Goal: Contribute content: Add original content to the website for others to see

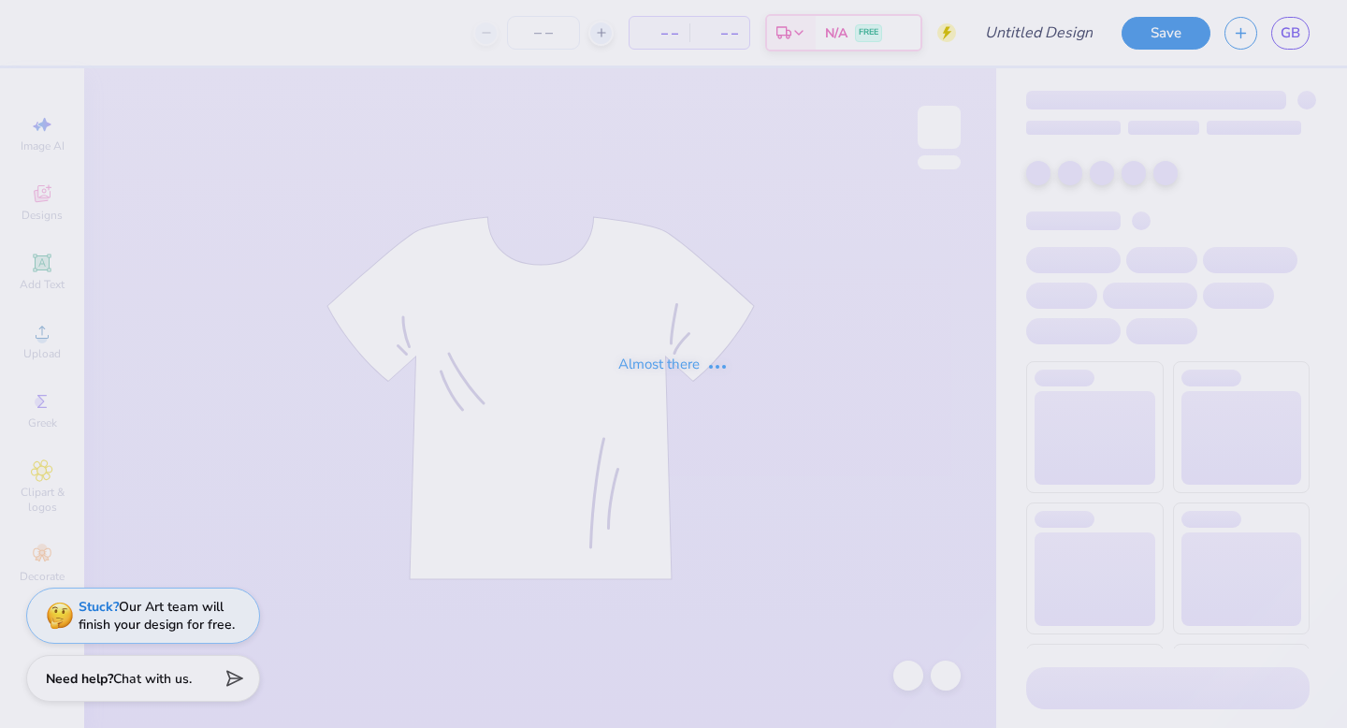
type input "txou t shirt!"
type input "24"
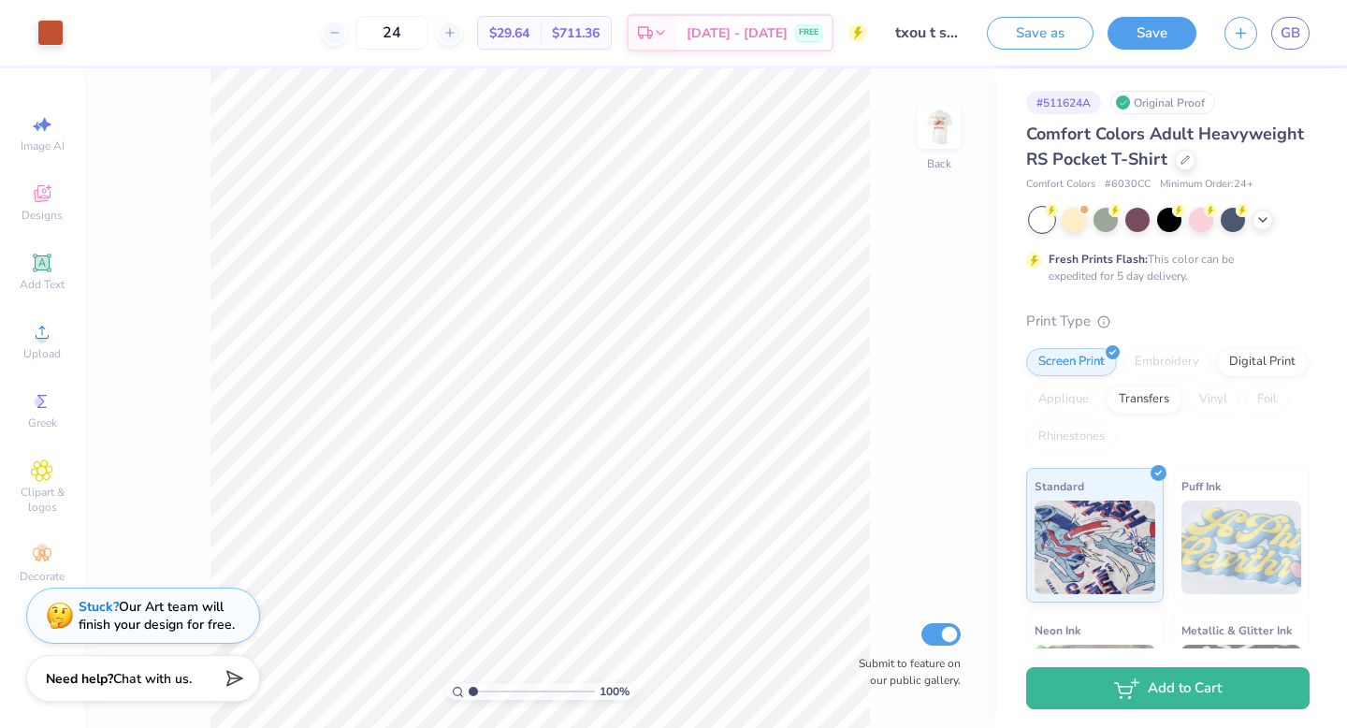
drag, startPoint x: 948, startPoint y: 133, endPoint x: 1054, endPoint y: 246, distance: 155.5
click at [948, 133] on img at bounding box center [938, 127] width 37 height 37
click at [939, 130] on img at bounding box center [939, 127] width 75 height 75
click at [1267, 219] on icon at bounding box center [1262, 217] width 15 height 15
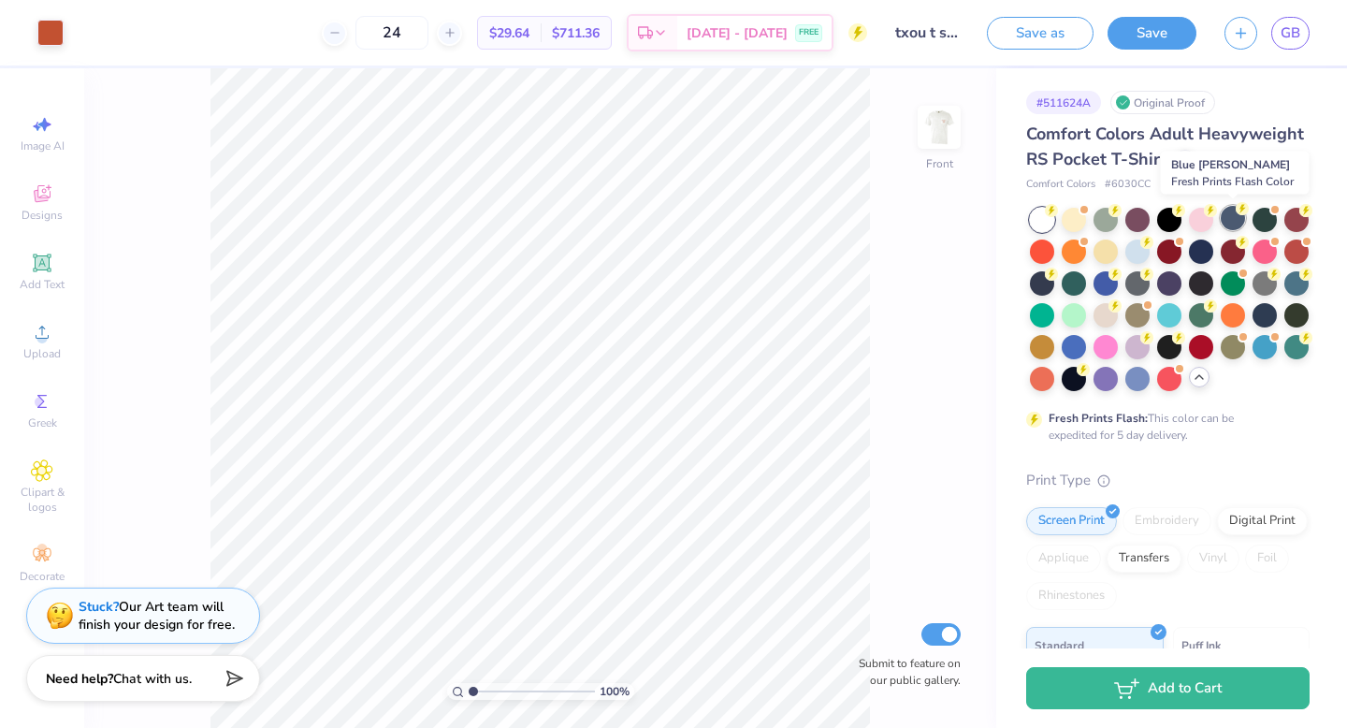
click at [1238, 217] on div at bounding box center [1233, 218] width 24 height 24
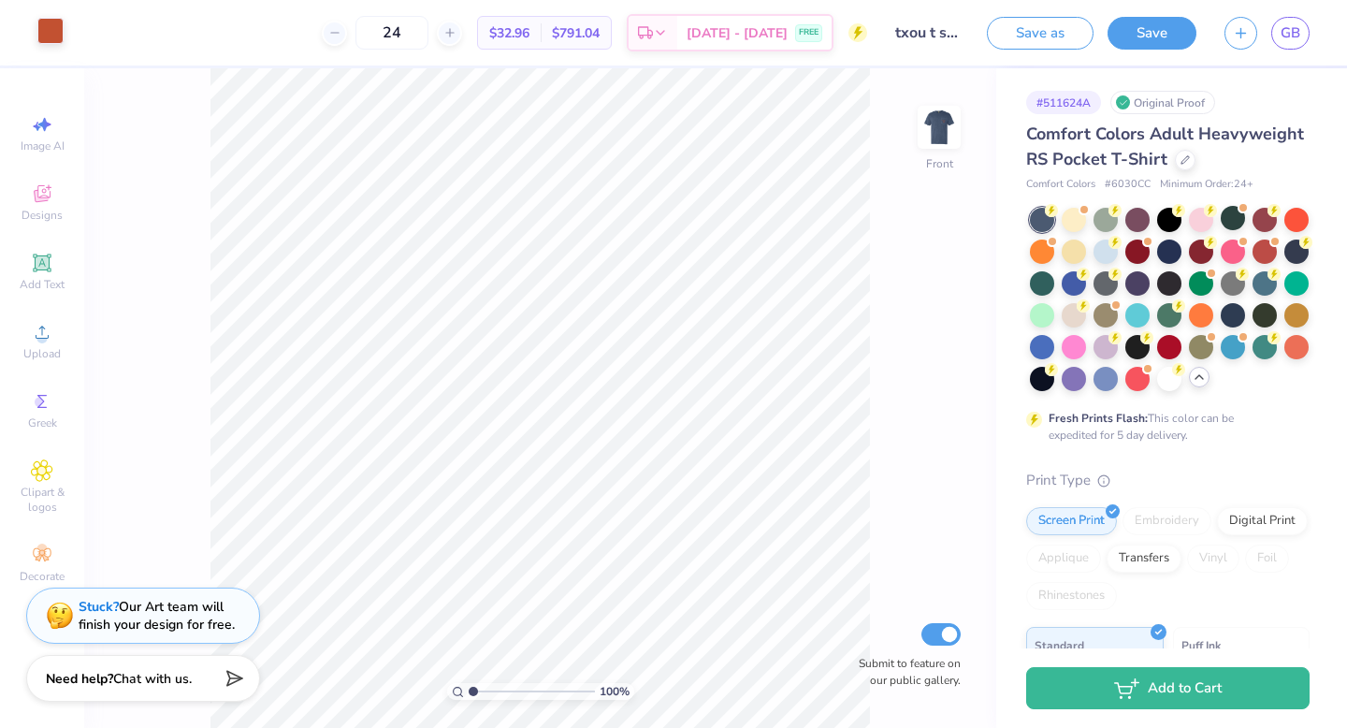
click at [49, 37] on div at bounding box center [50, 31] width 26 height 26
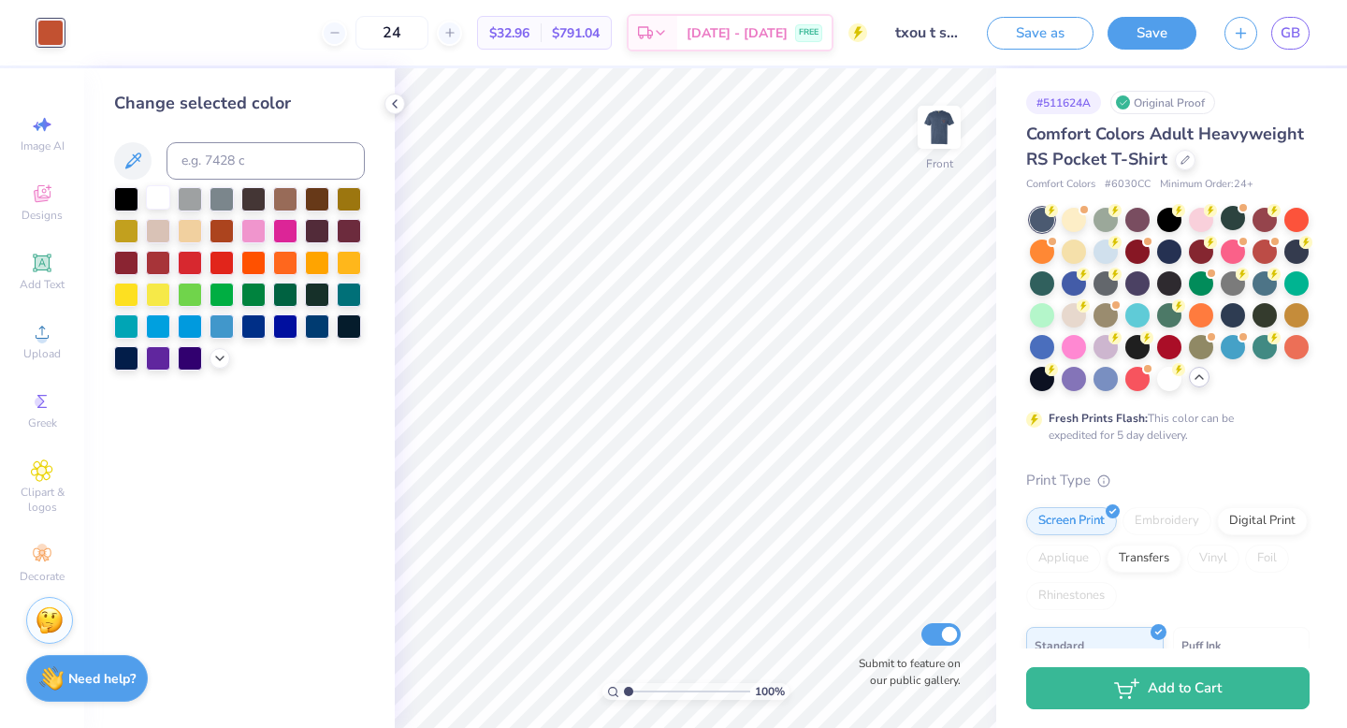
click at [157, 194] on div at bounding box center [158, 197] width 24 height 24
click at [930, 138] on img at bounding box center [939, 127] width 75 height 75
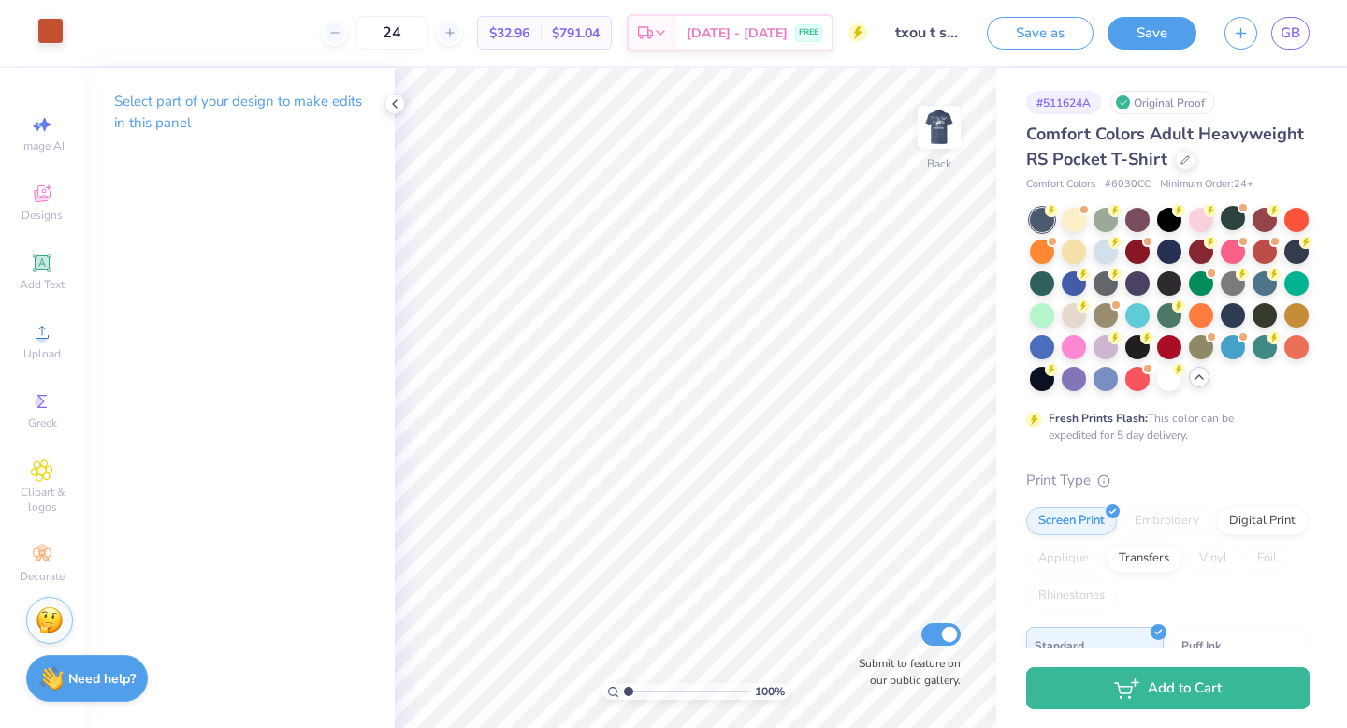
click at [54, 35] on div at bounding box center [50, 31] width 26 height 26
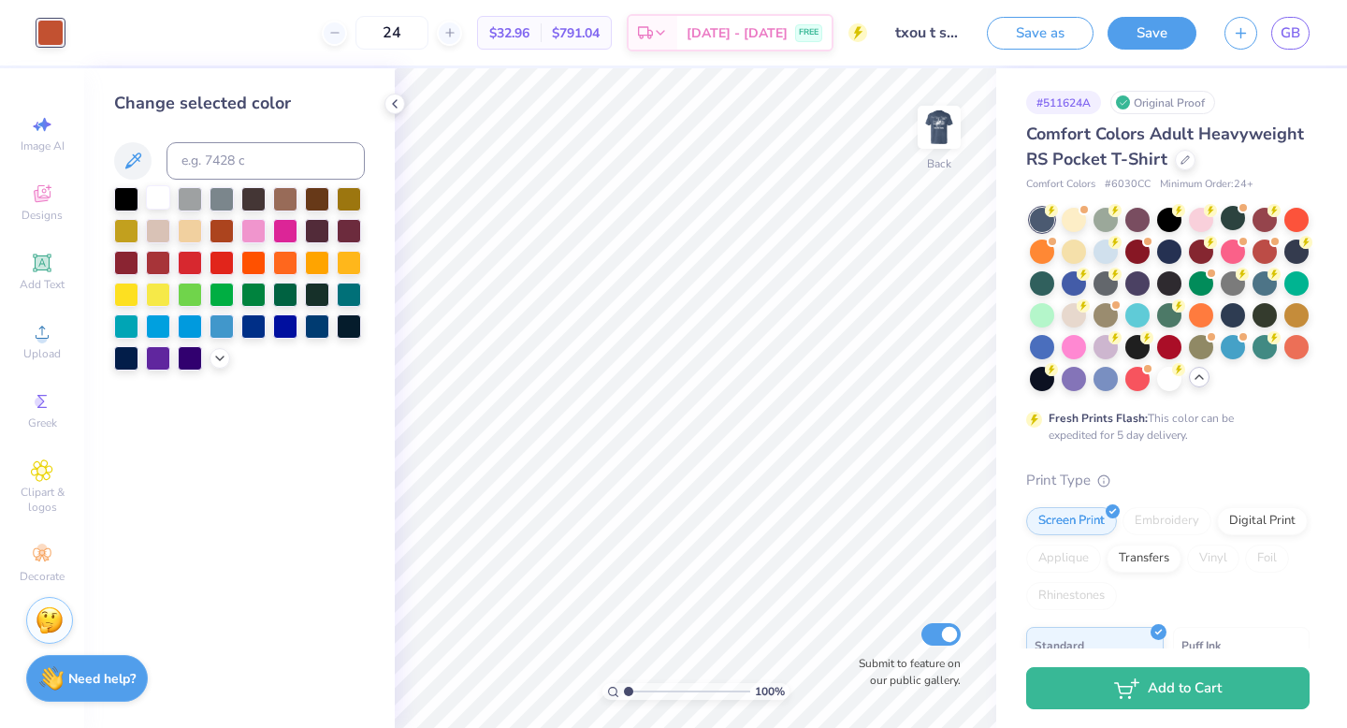
click at [164, 203] on div at bounding box center [158, 197] width 24 height 24
click at [946, 134] on img at bounding box center [939, 127] width 75 height 75
click at [1159, 27] on button "Save" at bounding box center [1152, 30] width 89 height 33
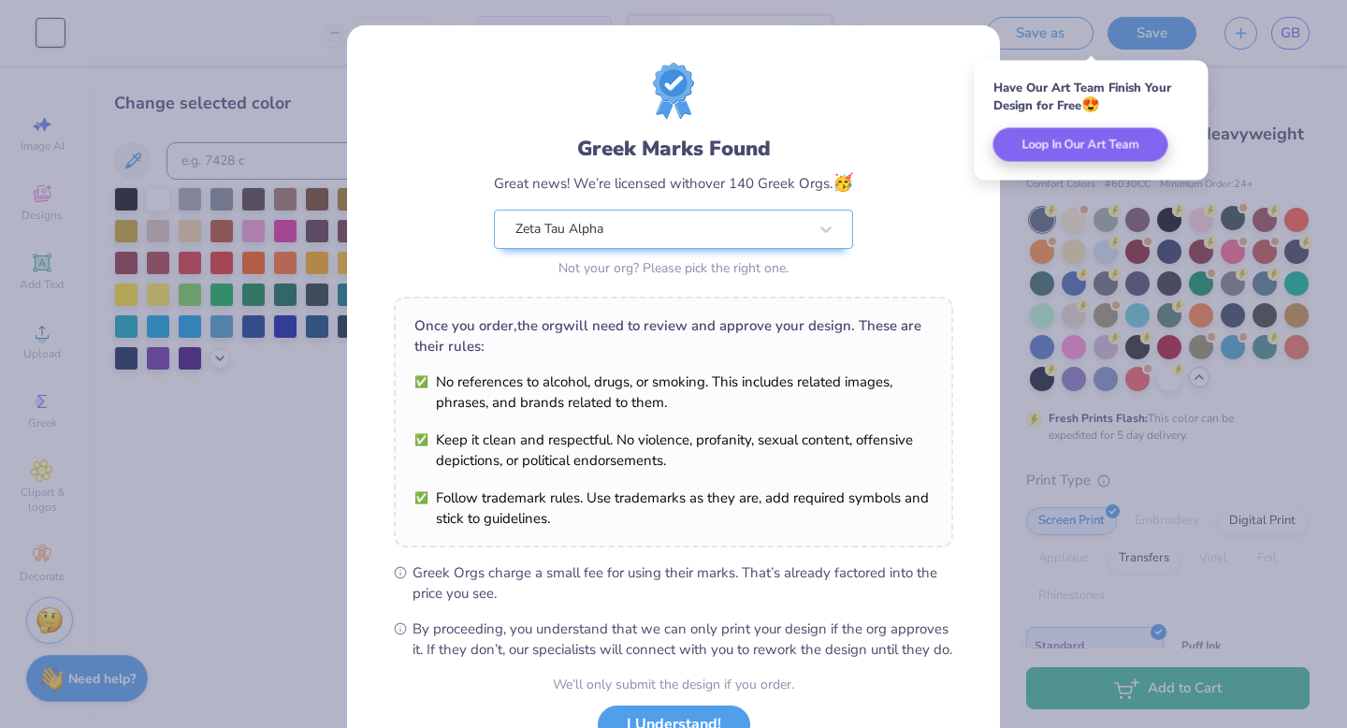
scroll to position [148, 0]
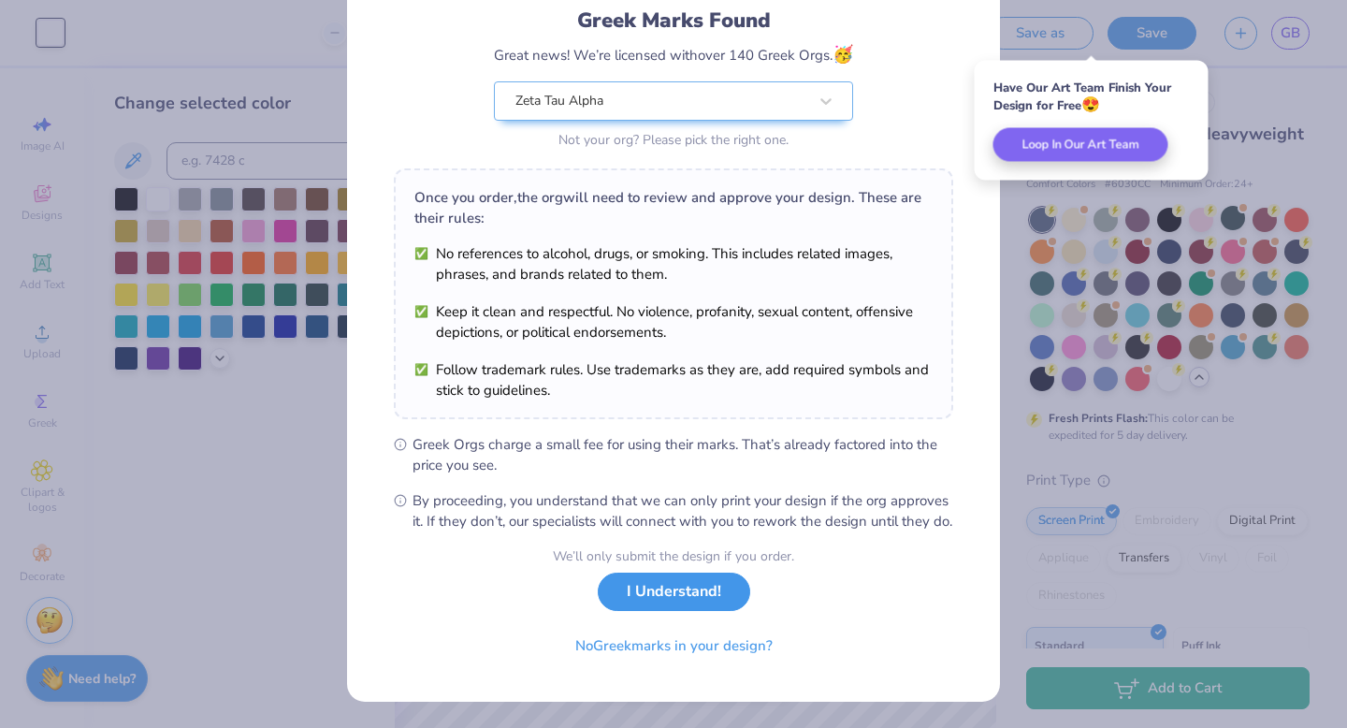
click at [688, 597] on button "I Understand!" at bounding box center [674, 591] width 152 height 38
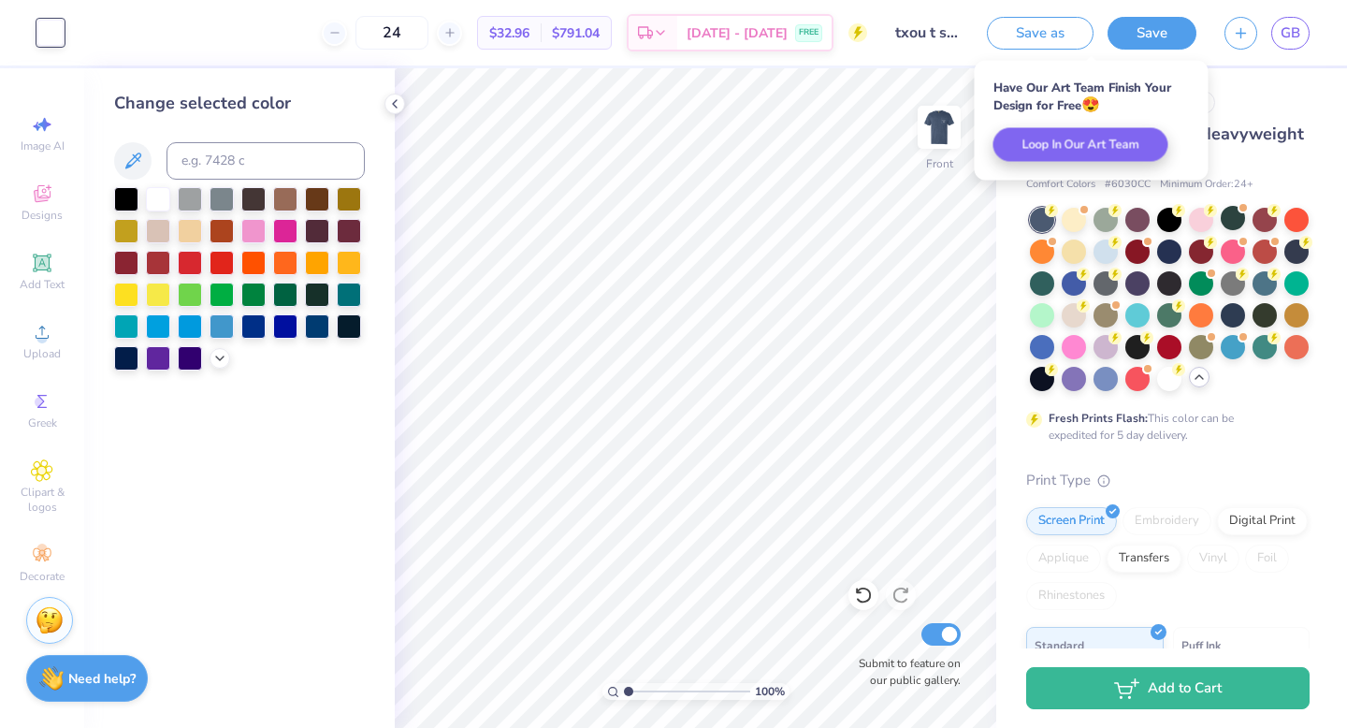
scroll to position [0, 0]
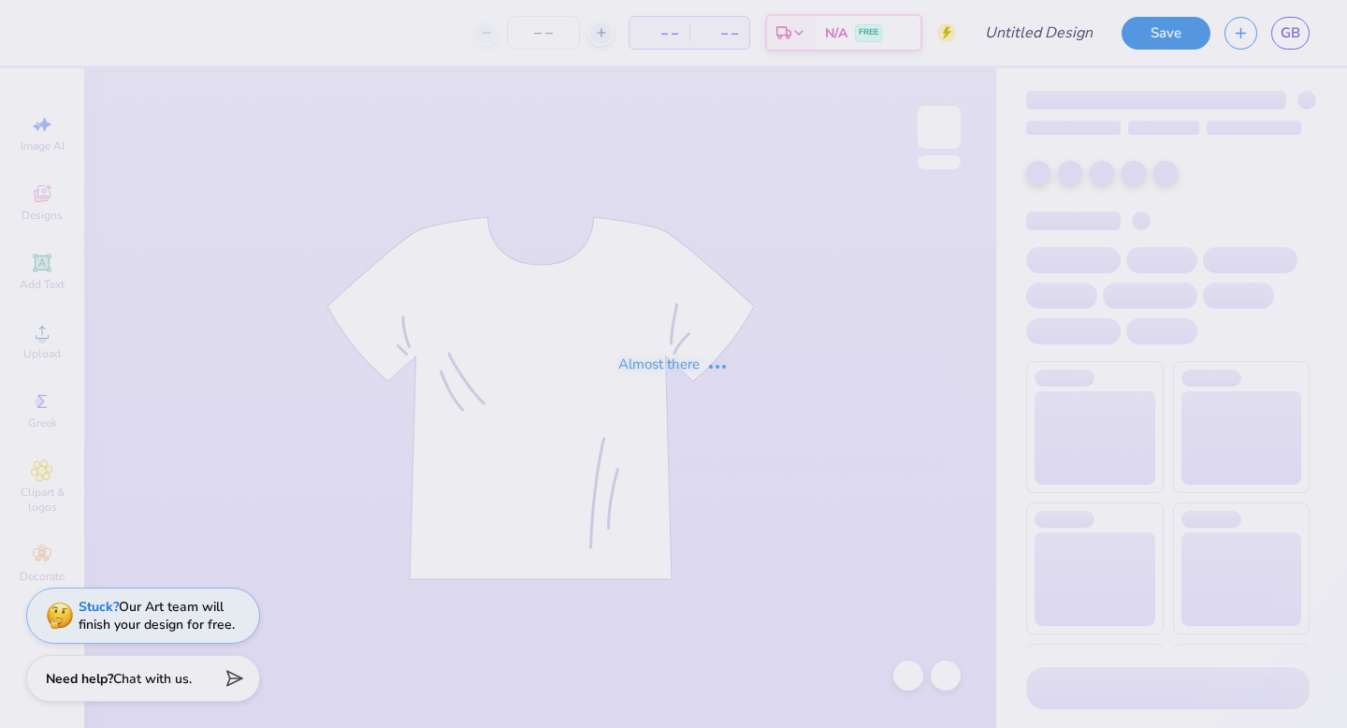
type input "txou t shirt!"
type input "24"
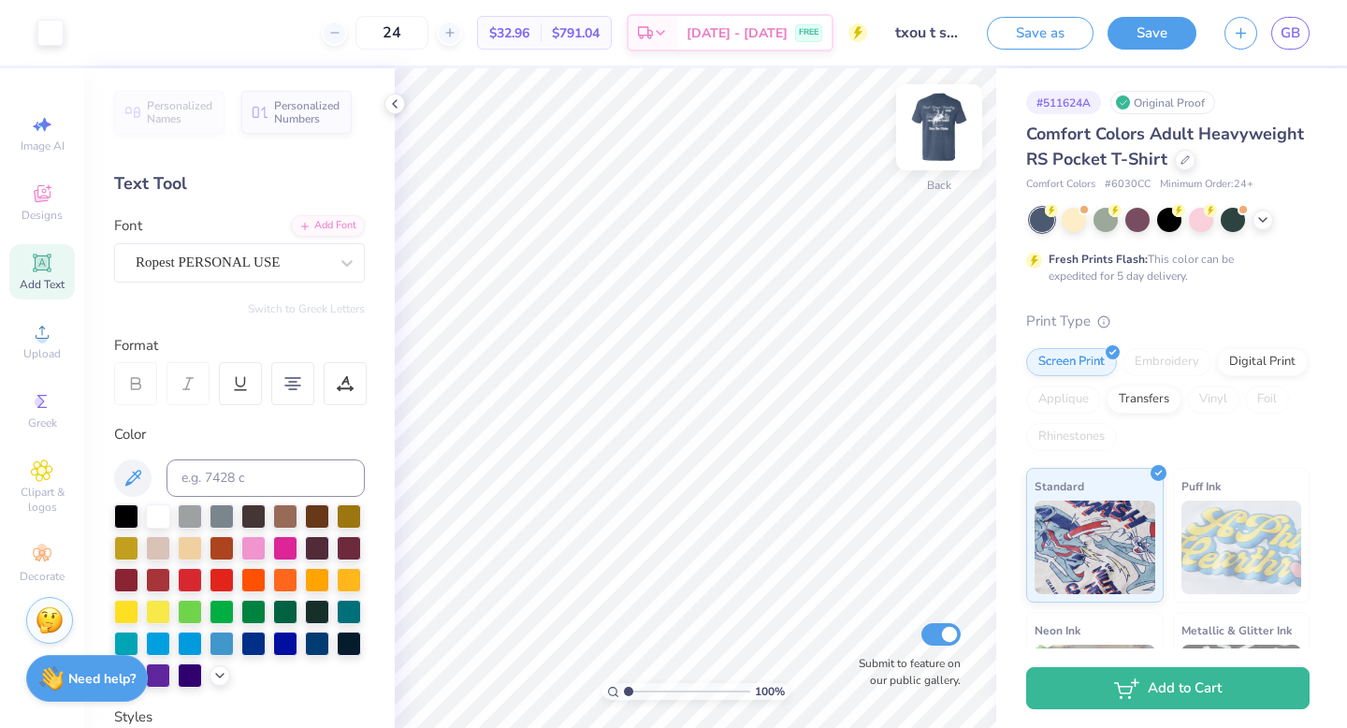
click at [948, 127] on img at bounding box center [939, 127] width 75 height 75
type input "1.21"
click at [630, 692] on input "range" at bounding box center [687, 691] width 126 height 17
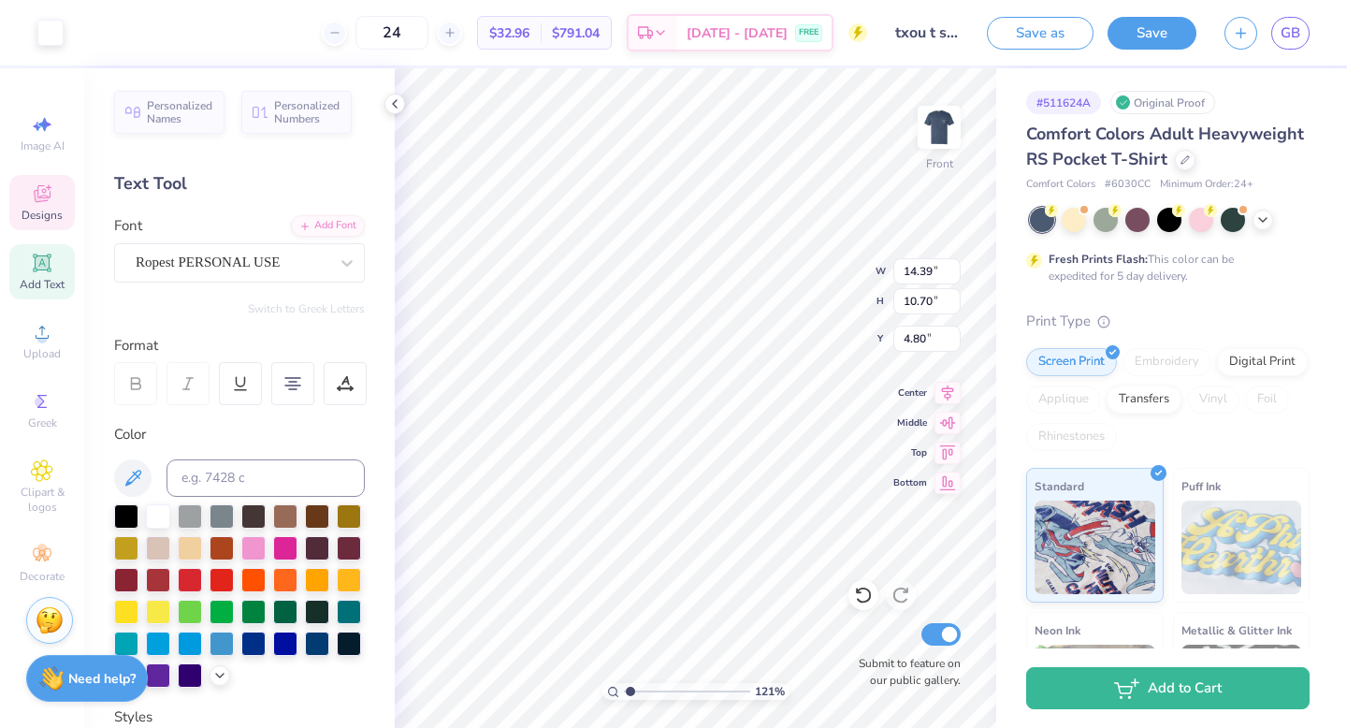
type input "4.28"
